Goal: Communication & Community: Connect with others

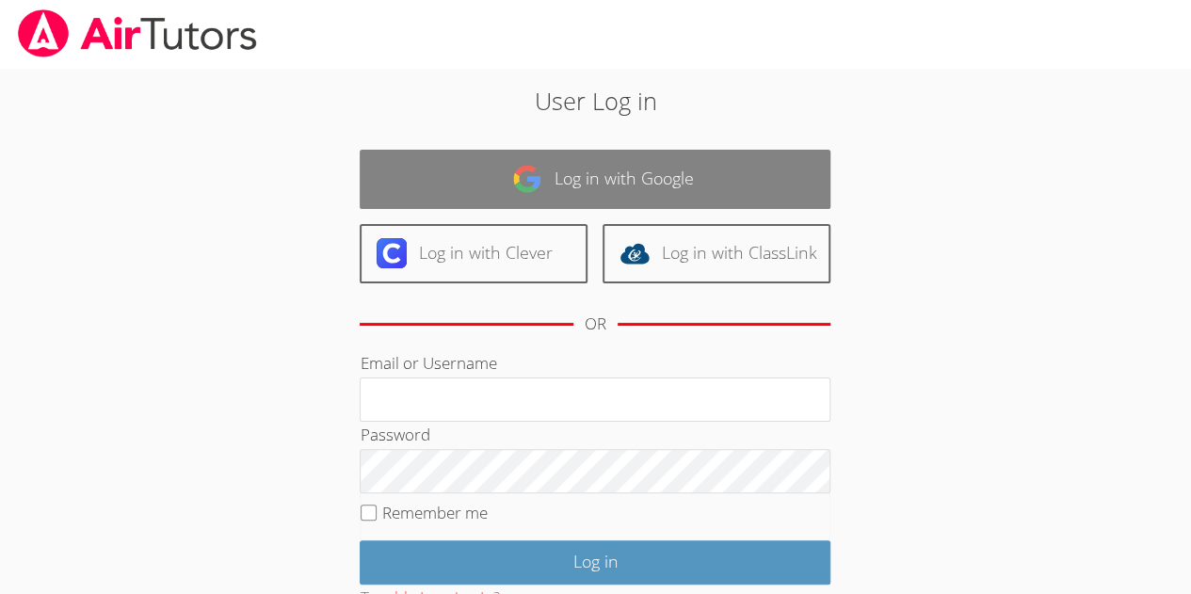
click at [603, 181] on link "Log in with Google" at bounding box center [595, 179] width 471 height 59
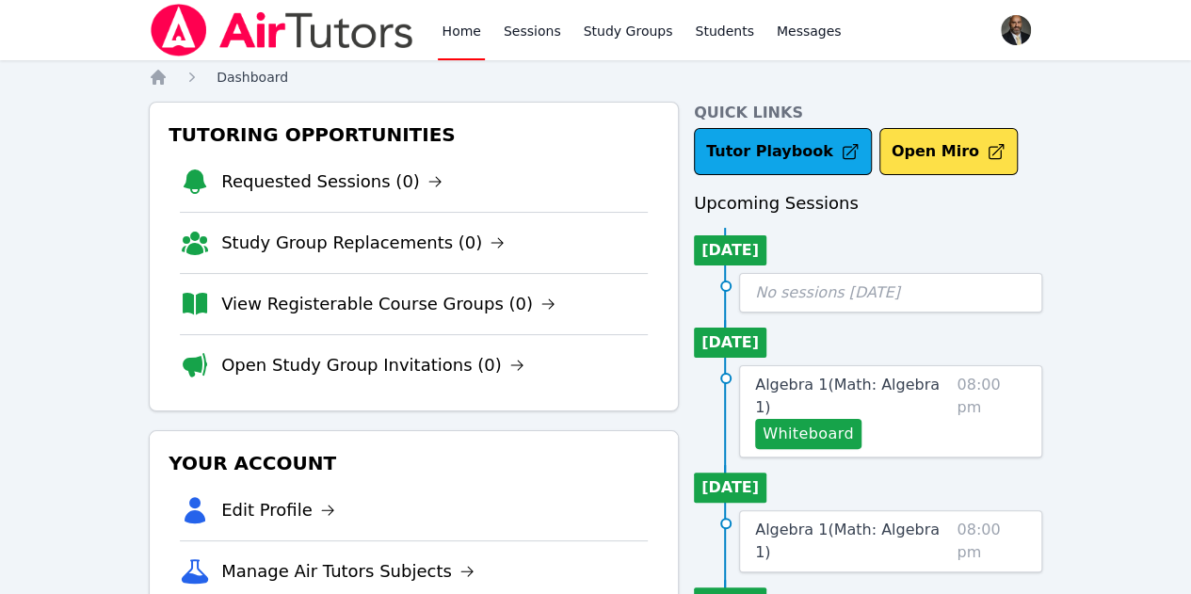
click at [256, 77] on span "Dashboard" at bounding box center [253, 77] width 72 height 15
click at [506, 31] on link "Sessions" at bounding box center [532, 30] width 65 height 60
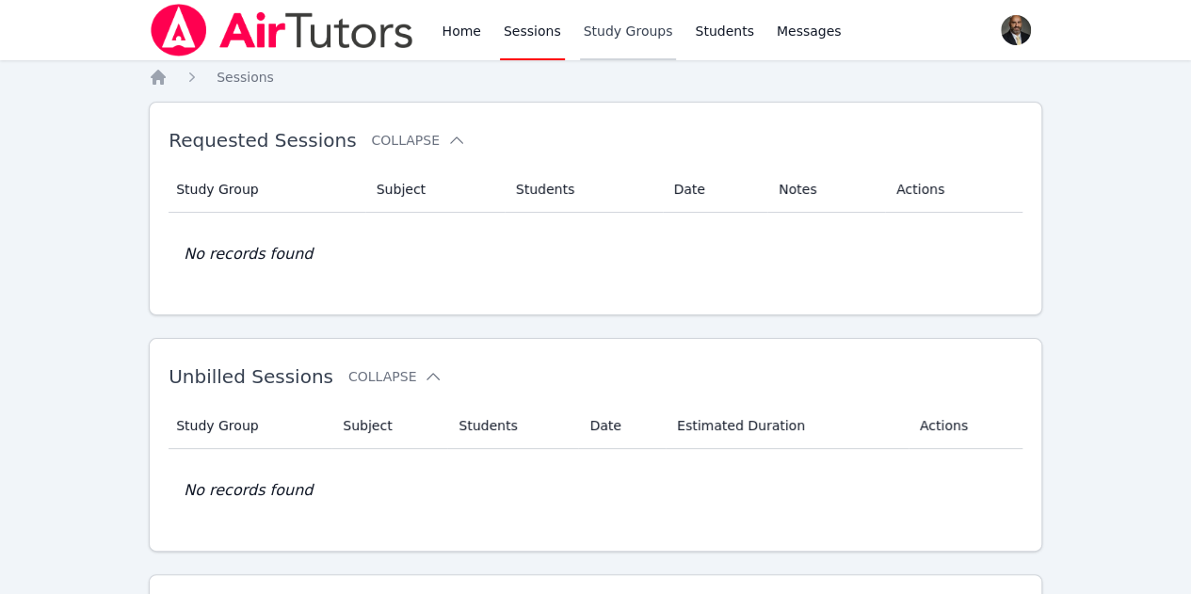
click at [601, 31] on link "Study Groups" at bounding box center [628, 30] width 97 height 60
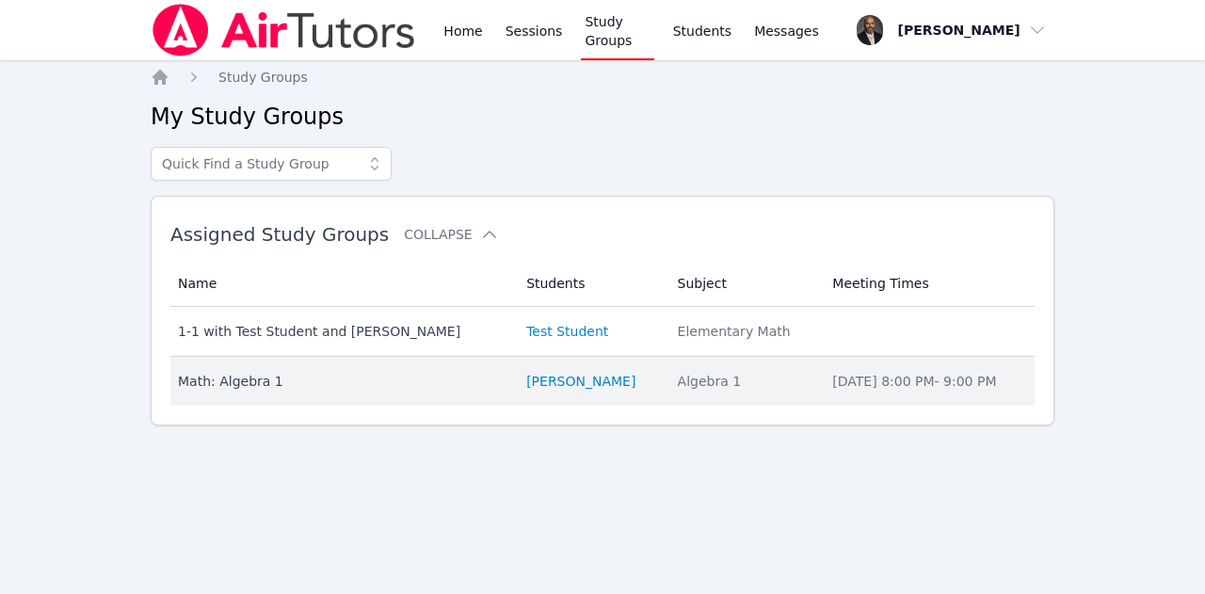
click at [234, 378] on div "Math: Algebra 1" at bounding box center [341, 381] width 326 height 19
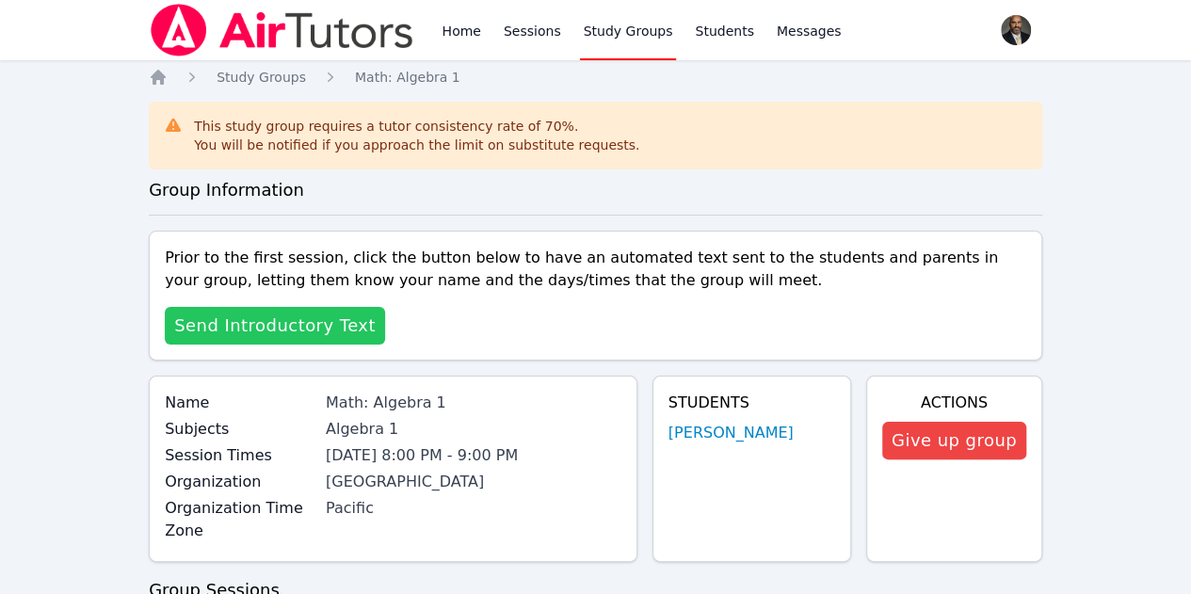
click at [339, 324] on span "Send Introductory Text" at bounding box center [274, 326] width 201 height 26
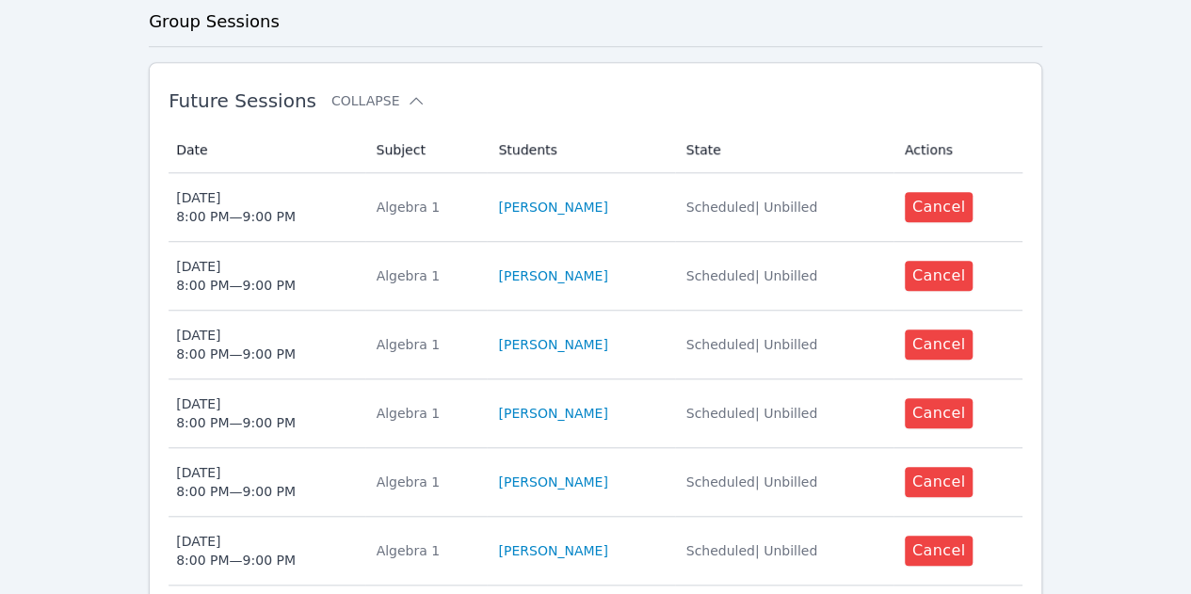
scroll to position [659, 0]
